Goal: Task Accomplishment & Management: Use online tool/utility

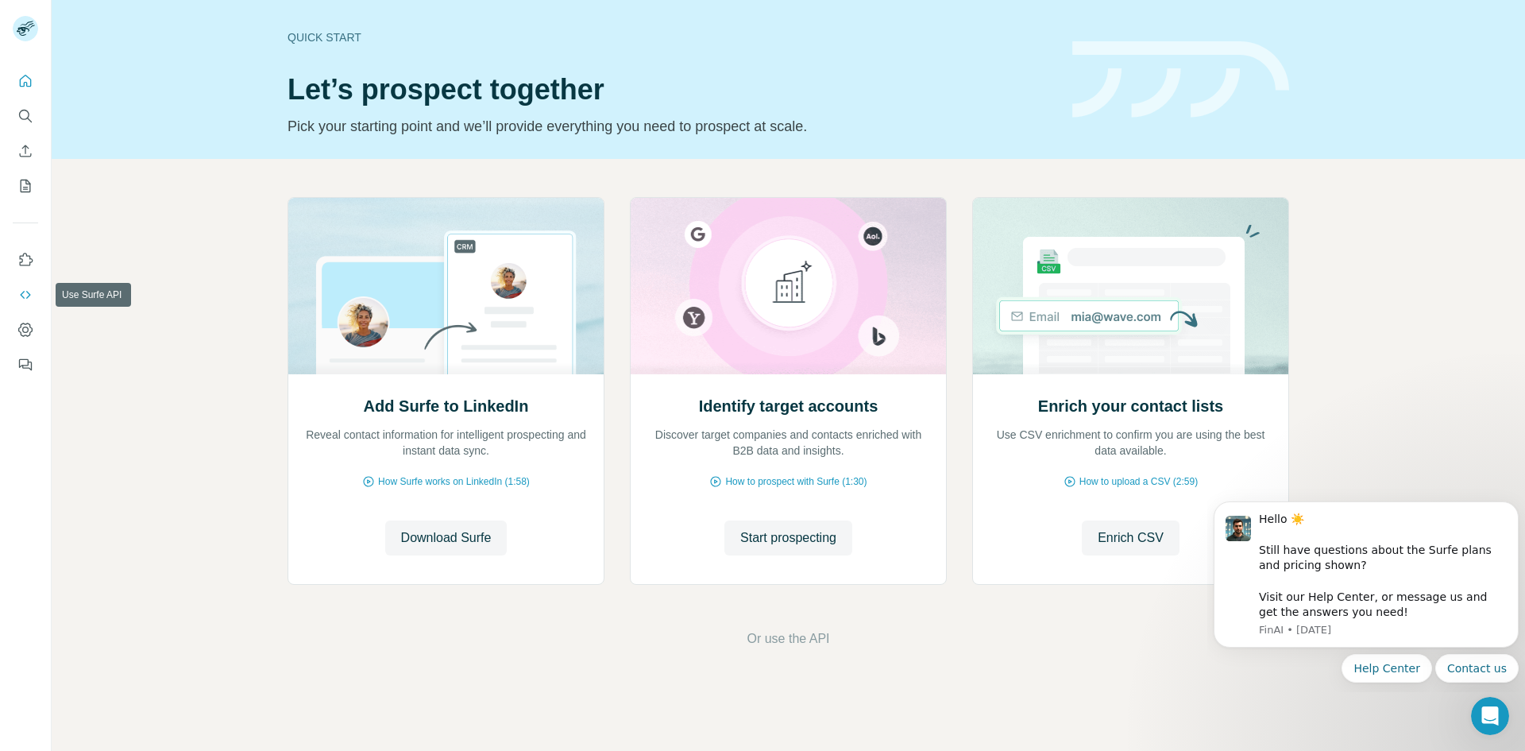
click at [29, 297] on icon "Use Surfe API" at bounding box center [25, 295] width 16 height 16
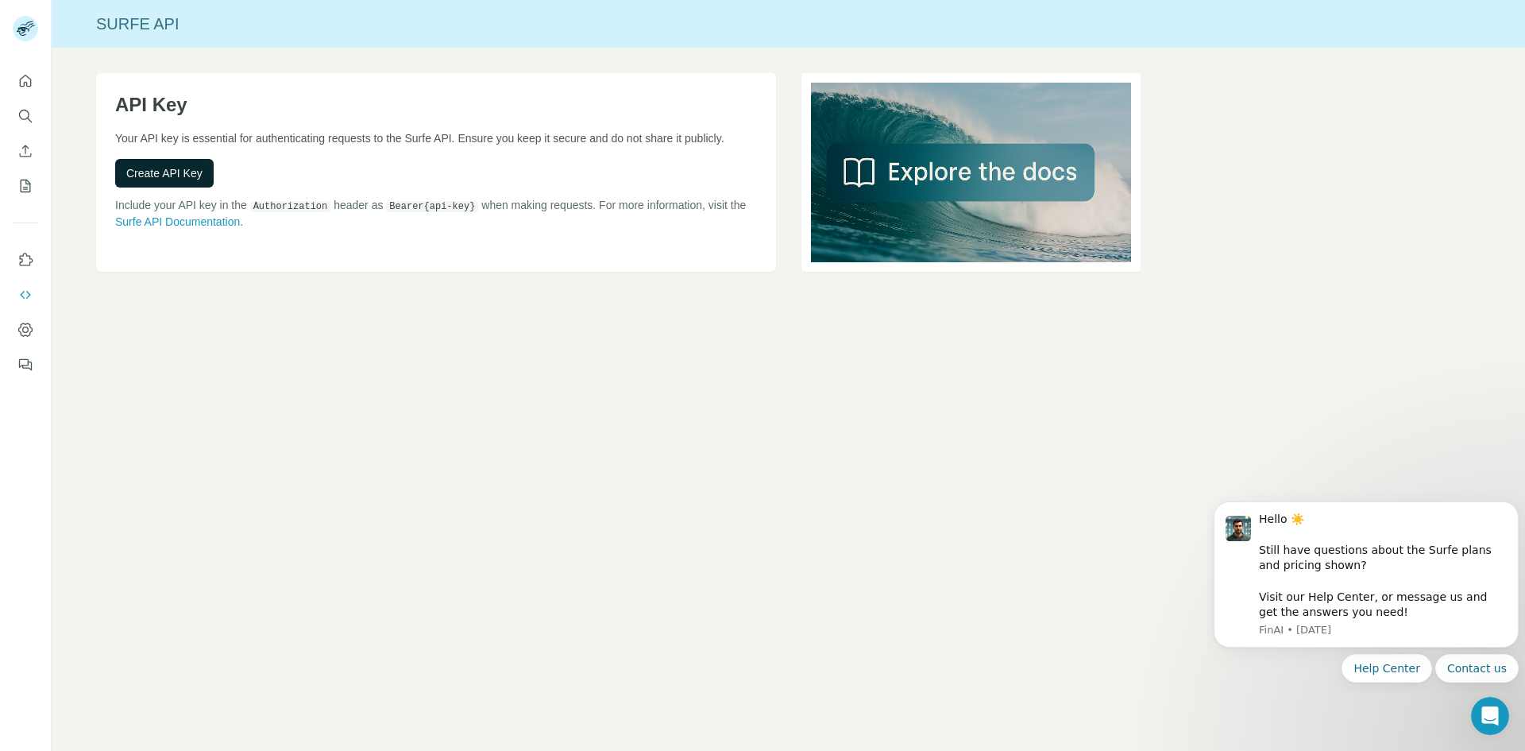
click at [141, 172] on span "Create API Key" at bounding box center [164, 173] width 76 height 16
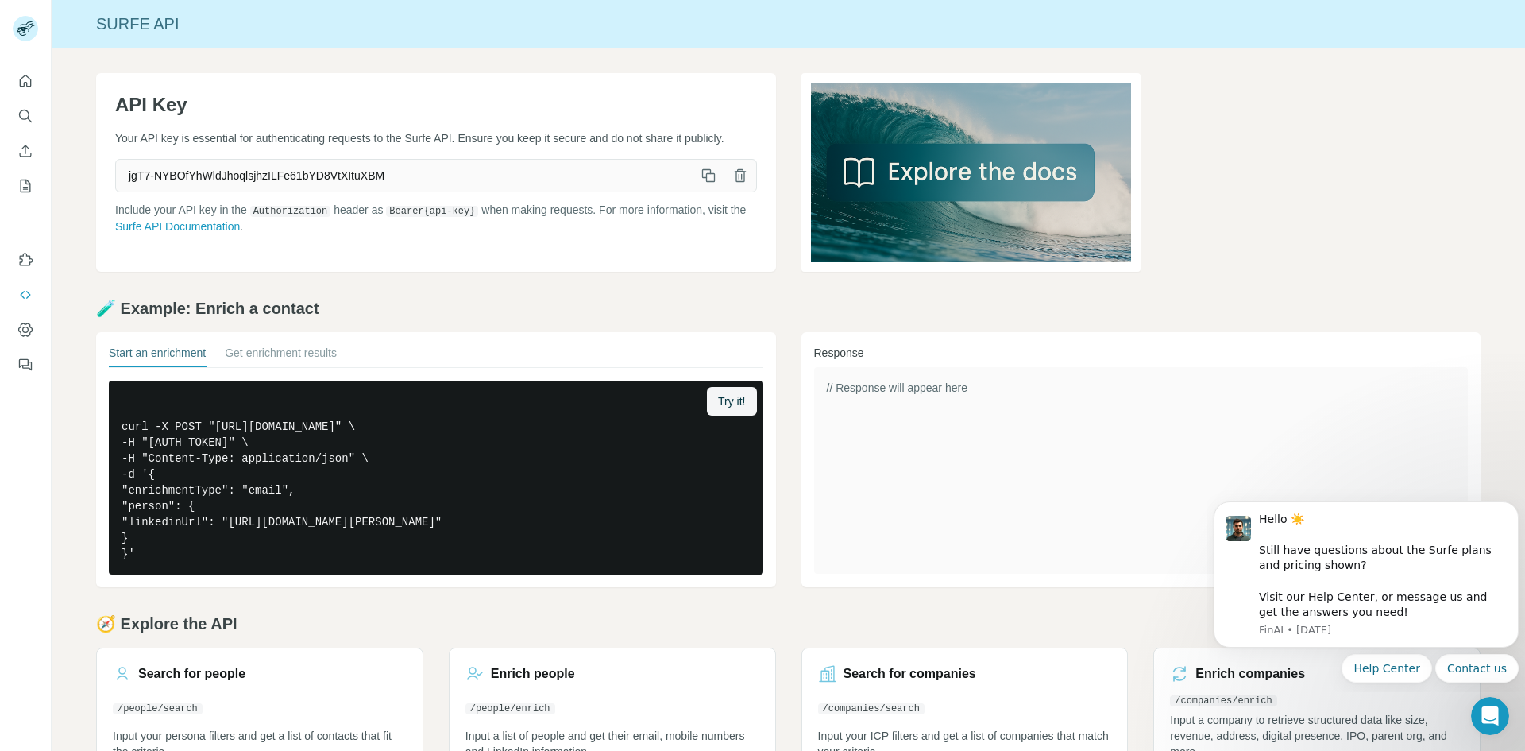
scroll to position [51, 0]
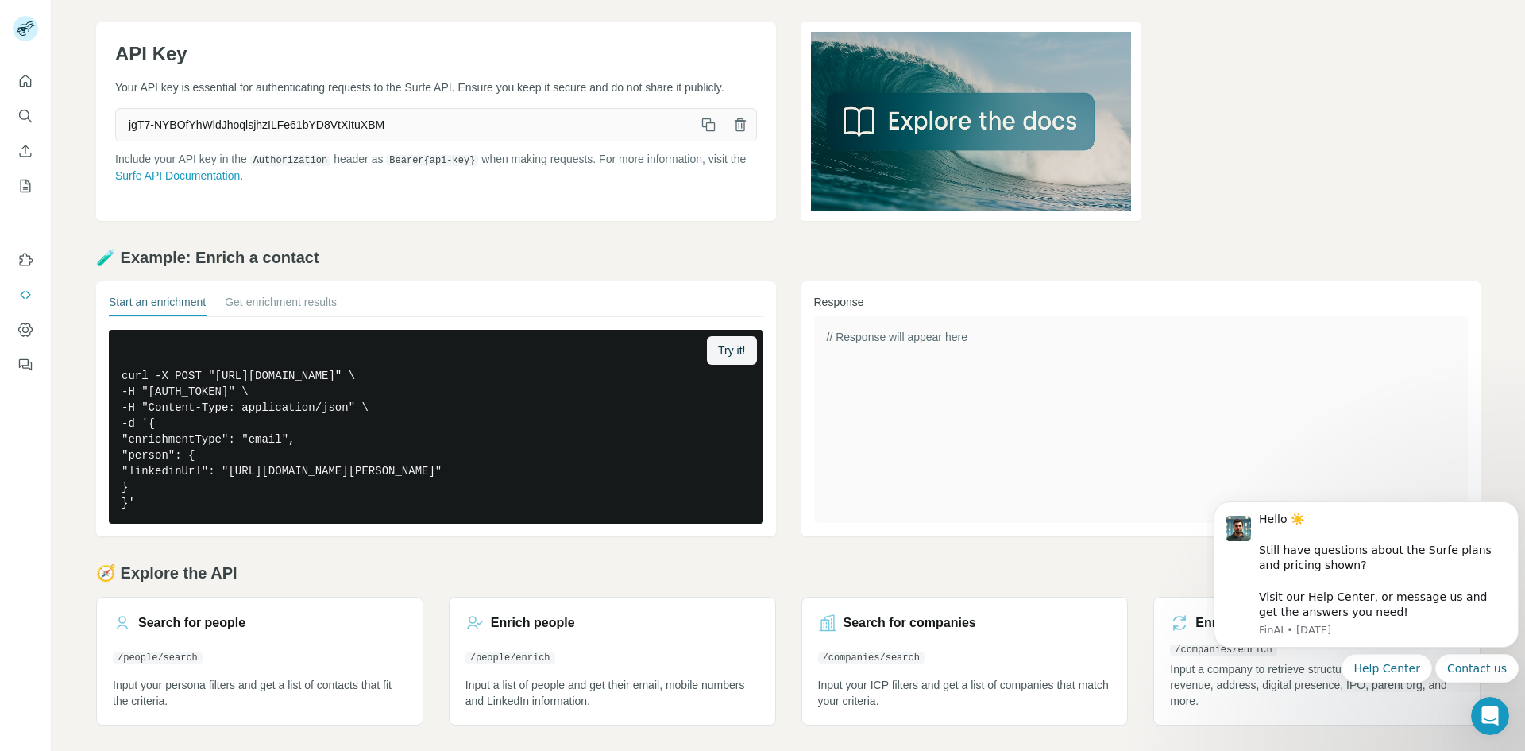
click at [1030, 456] on div "// Response will appear here" at bounding box center [1141, 419] width 655 height 207
click at [288, 307] on button "Get enrichment results" at bounding box center [281, 305] width 112 height 22
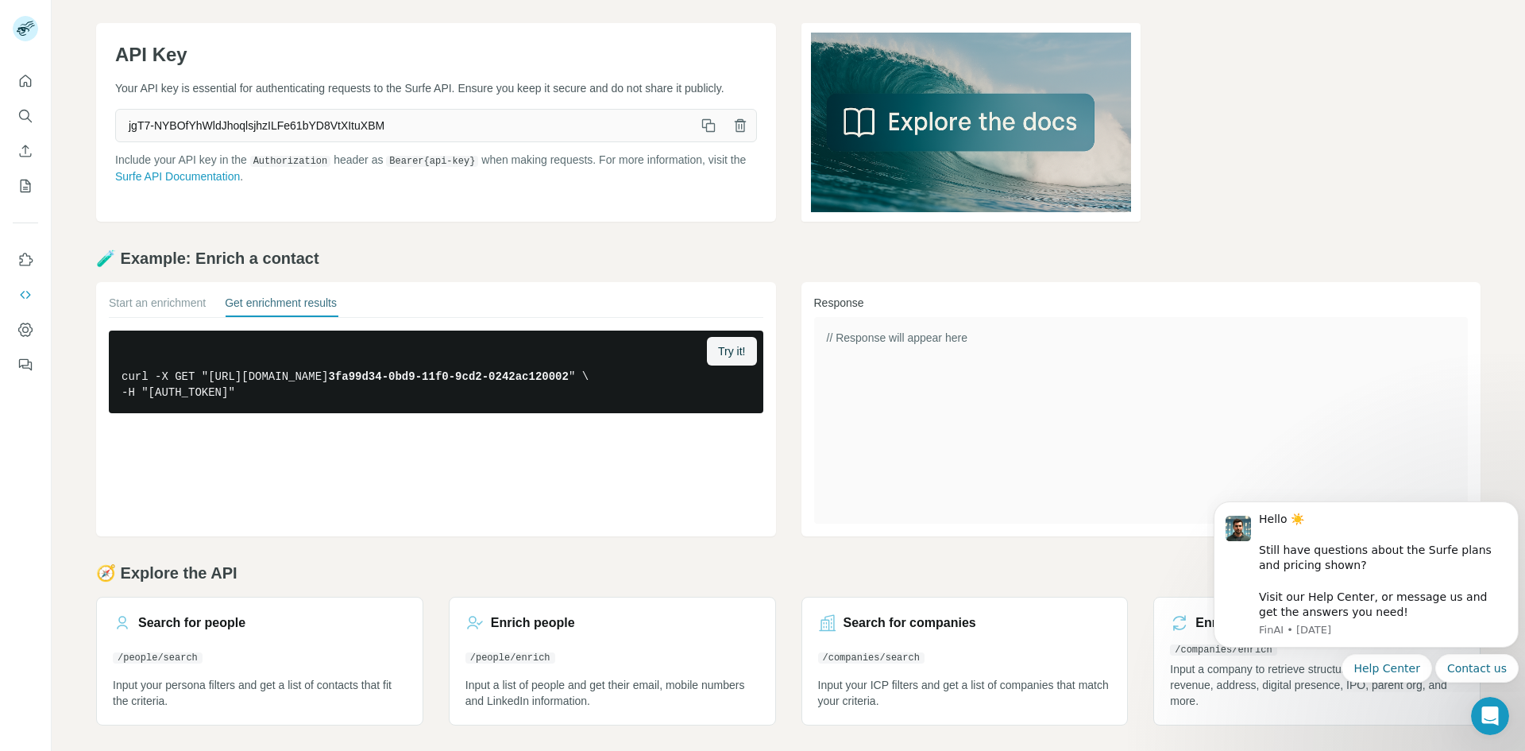
scroll to position [50, 0]
click at [173, 303] on button "Start an enrichment" at bounding box center [157, 306] width 97 height 22
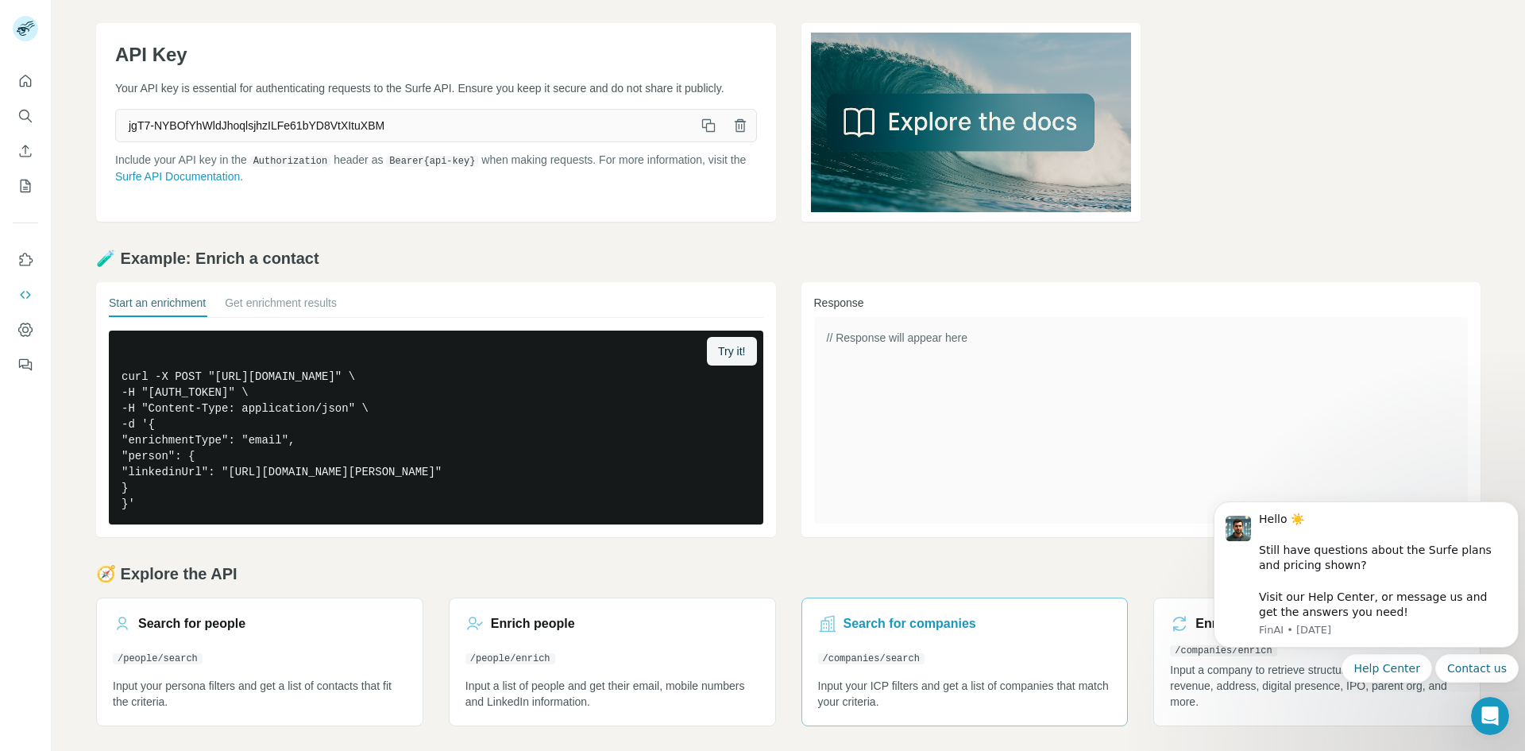
scroll to position [51, 0]
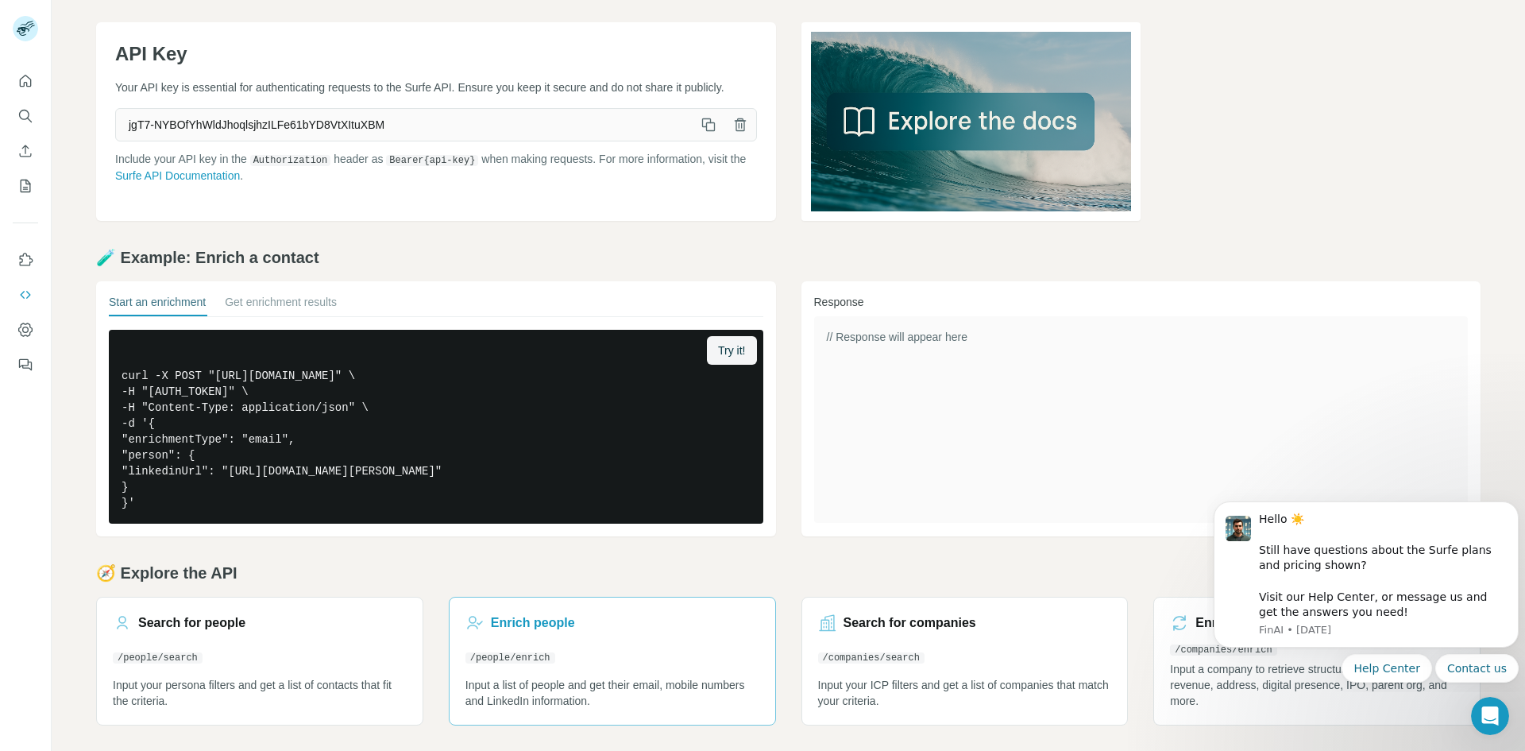
click at [508, 663] on code "/people/enrich" at bounding box center [511, 657] width 90 height 11
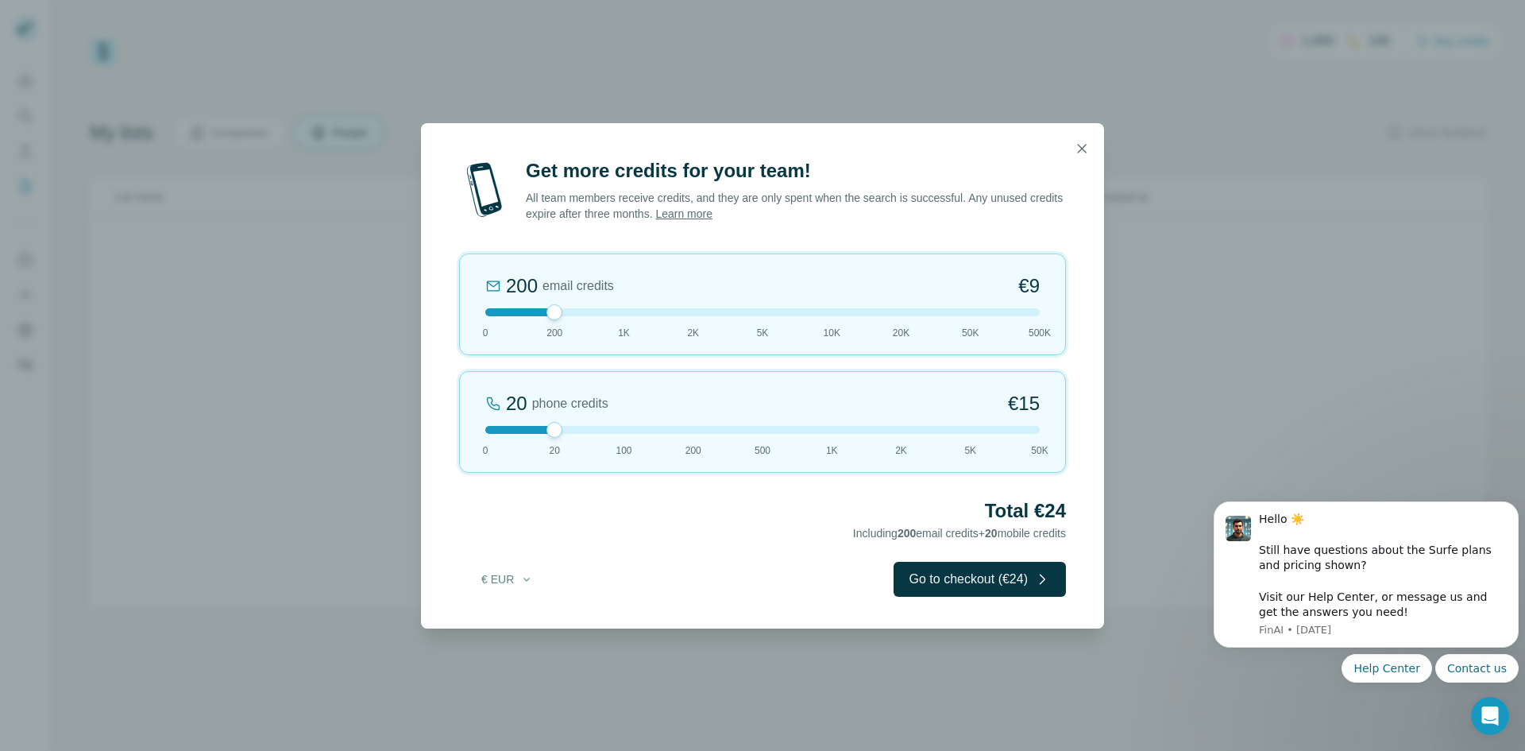
click at [1076, 153] on icon "button" at bounding box center [1082, 149] width 16 height 16
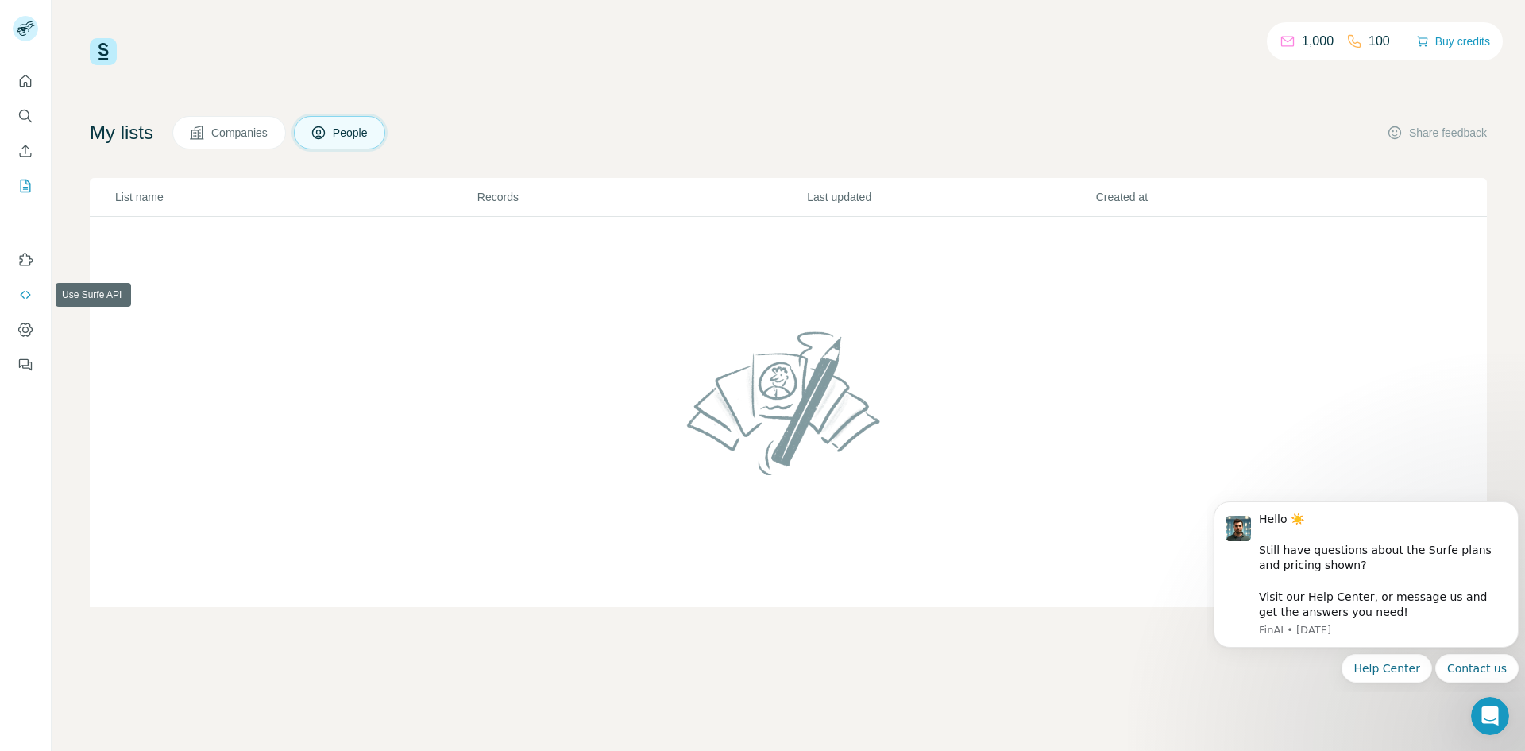
click at [23, 299] on icon "Use Surfe API" at bounding box center [25, 295] width 16 height 16
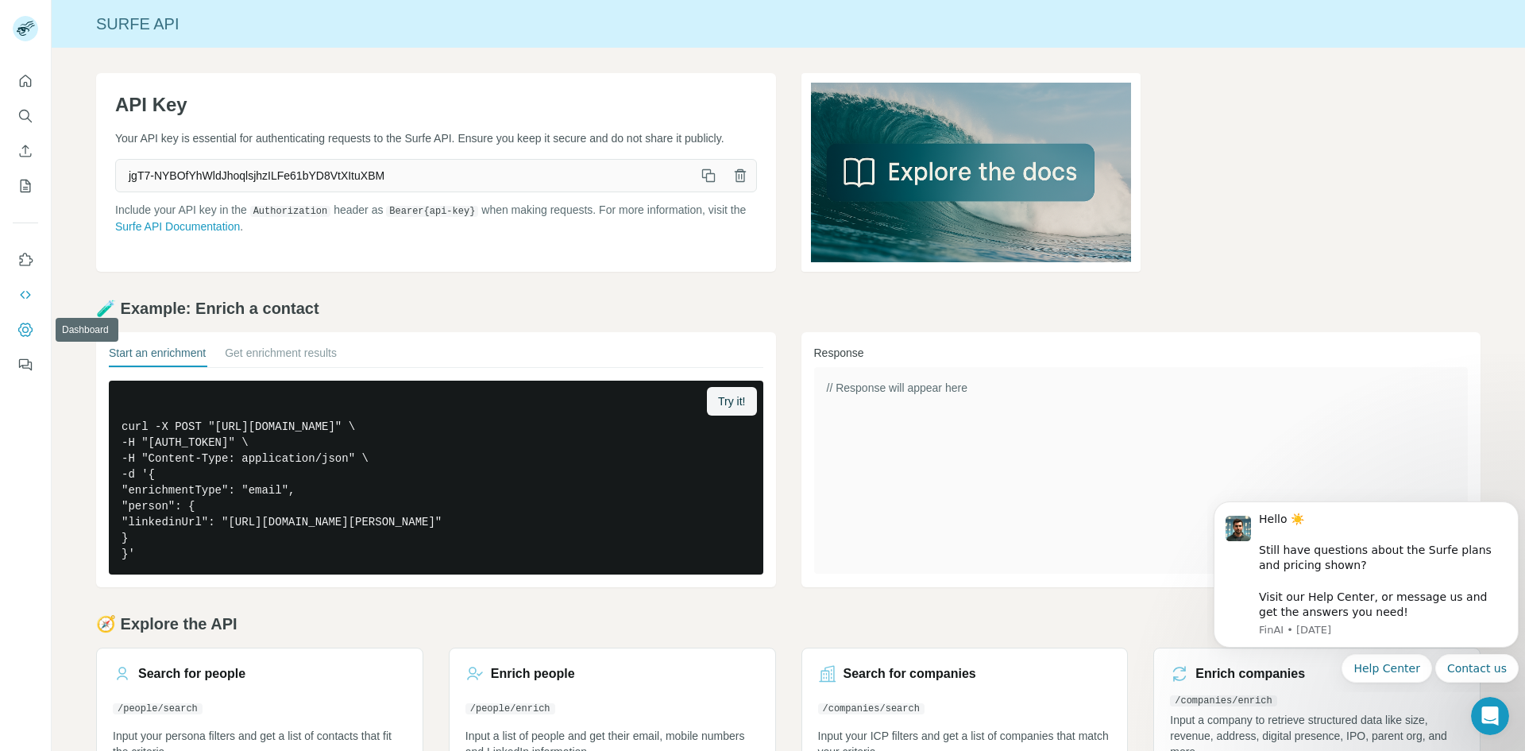
click at [26, 326] on icon "Dashboard" at bounding box center [25, 330] width 16 height 16
